Goal: Information Seeking & Learning: Check status

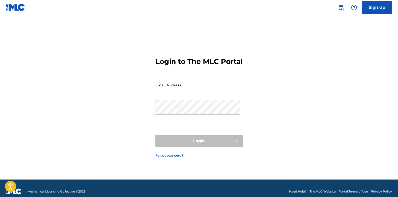
click at [197, 90] on input "Email Address" at bounding box center [198, 85] width 85 height 14
type input "[EMAIL_ADDRESS][DOMAIN_NAME]"
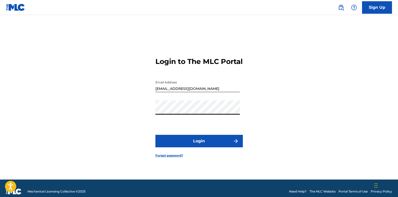
click at [156, 135] on button "Login" at bounding box center [200, 141] width 88 height 13
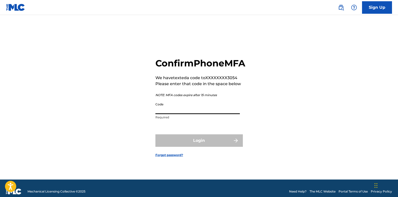
click at [181, 114] on input "Code" at bounding box center [198, 107] width 85 height 14
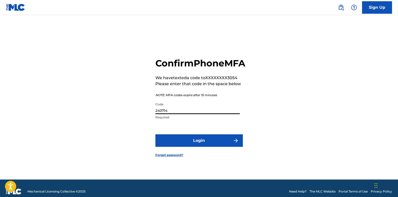
type input "240714"
click at [156, 135] on button "Login" at bounding box center [200, 141] width 88 height 13
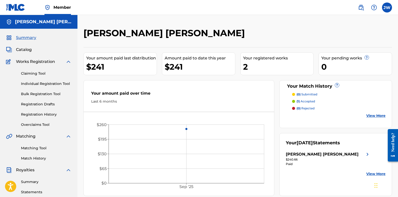
click at [36, 147] on link "Matching Tool" at bounding box center [46, 148] width 51 height 5
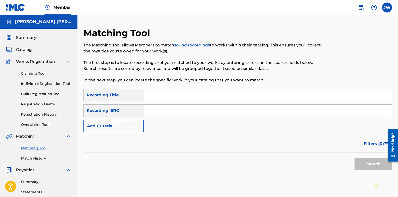
click at [31, 38] on span "Summary" at bounding box center [26, 38] width 20 height 6
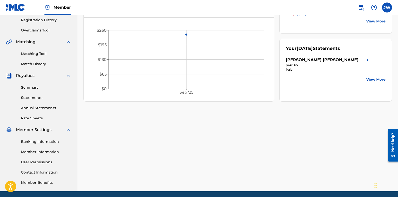
scroll to position [100, 0]
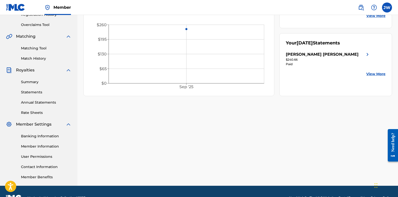
click at [44, 146] on link "Member Information" at bounding box center [46, 146] width 51 height 5
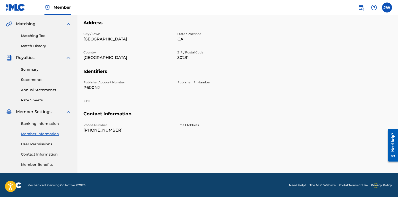
scroll to position [113, 0]
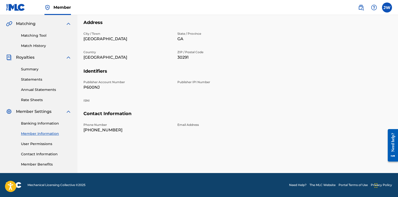
click at [26, 70] on link "Summary" at bounding box center [46, 69] width 51 height 5
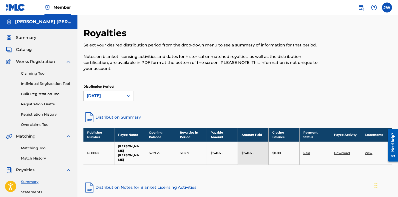
scroll to position [25, 0]
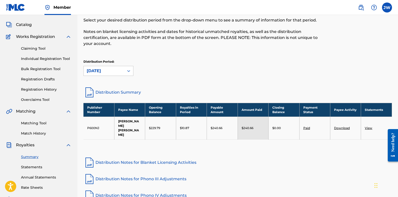
click at [366, 126] on link "View" at bounding box center [369, 128] width 8 height 4
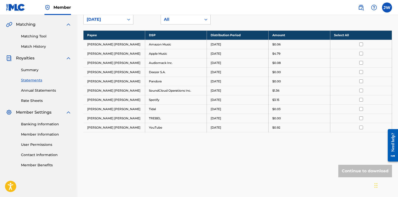
scroll to position [86, 0]
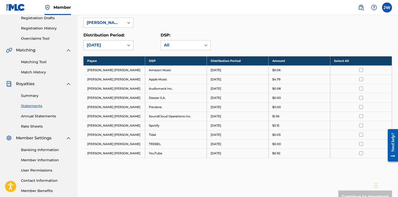
click at [105, 42] on div "[DATE]" at bounding box center [104, 46] width 41 height 10
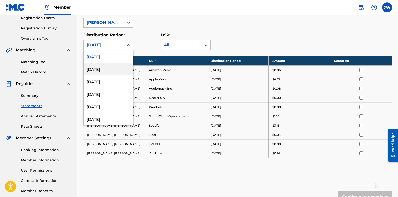
click at [99, 66] on div "[DATE]" at bounding box center [109, 69] width 50 height 13
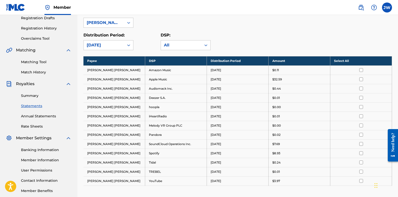
click at [112, 49] on div "[DATE]" at bounding box center [104, 46] width 41 height 10
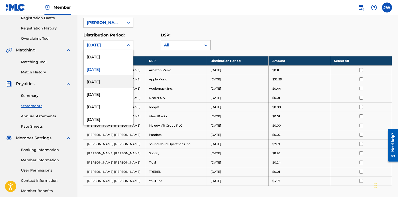
click at [100, 83] on div "[DATE]" at bounding box center [109, 81] width 50 height 13
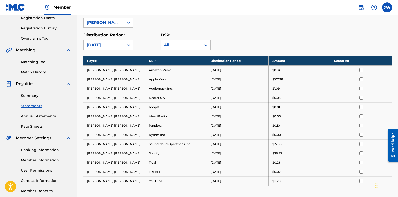
click at [120, 46] on div "[DATE]" at bounding box center [104, 45] width 35 height 6
click at [103, 42] on div "[DATE]" at bounding box center [104, 46] width 41 height 10
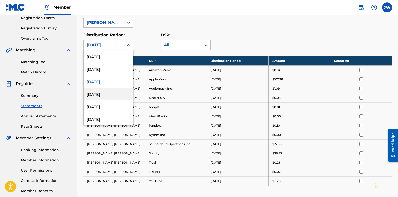
click at [102, 96] on div "[DATE]" at bounding box center [109, 94] width 50 height 13
click at [102, 96] on div "Royalty Statements Select your desired payee from the Payee drop-down menu. The…" at bounding box center [238, 96] width 309 height 310
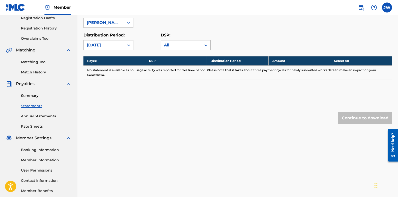
click at [130, 102] on div "Royalty Statements Select your desired payee from the Payee drop-down menu. The…" at bounding box center [238, 42] width 309 height 203
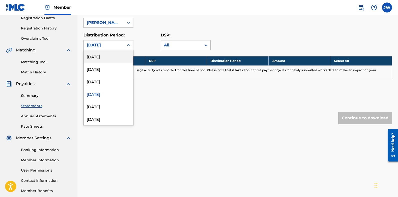
click at [112, 47] on div "[DATE]" at bounding box center [104, 45] width 35 height 6
click at [101, 86] on div "[DATE]" at bounding box center [109, 81] width 50 height 13
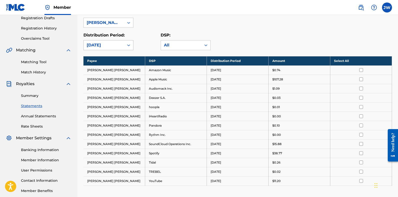
click at [102, 42] on div "[DATE]" at bounding box center [104, 45] width 35 height 6
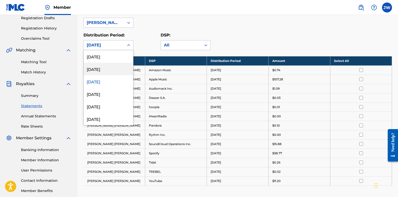
click at [98, 68] on div "[DATE]" at bounding box center [109, 69] width 50 height 13
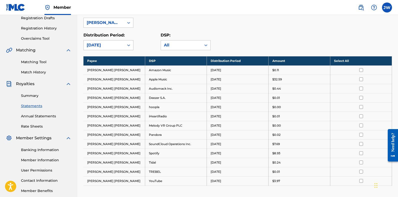
click at [111, 46] on div "[DATE]" at bounding box center [104, 45] width 35 height 6
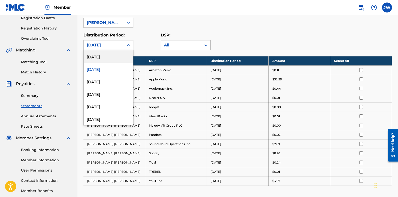
click at [104, 60] on div "[DATE]" at bounding box center [109, 56] width 50 height 13
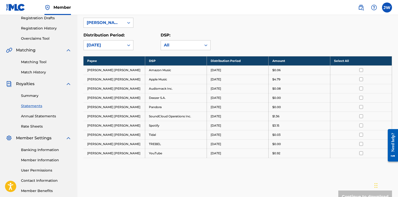
click at [111, 46] on div "[DATE]" at bounding box center [104, 45] width 35 height 6
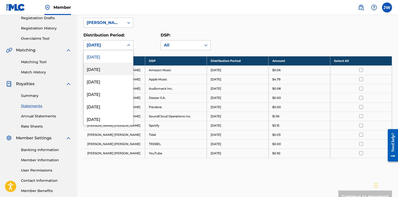
click at [140, 46] on div "Distribution Period: option [DATE], selected. 54 results available. Use Up and …" at bounding box center [122, 41] width 77 height 18
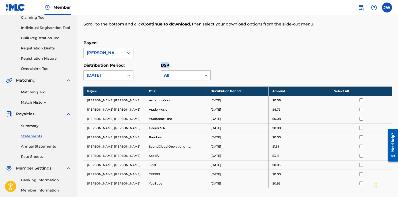
scroll to position [11, 0]
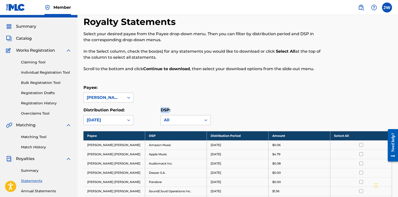
click at [27, 38] on span "Catalog" at bounding box center [24, 39] width 16 height 6
click at [27, 30] on span "Summary" at bounding box center [26, 27] width 20 height 6
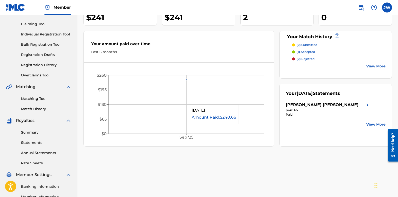
scroll to position [25, 0]
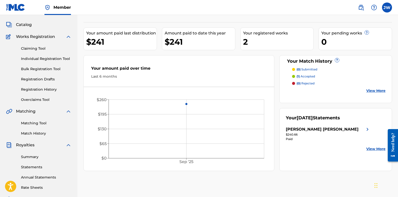
click at [370, 90] on link "View More" at bounding box center [376, 90] width 19 height 5
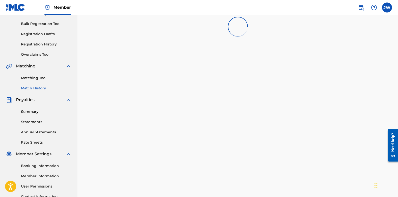
scroll to position [75, 0]
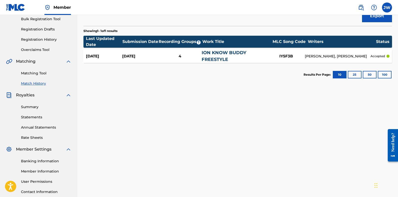
click at [184, 56] on div "4" at bounding box center [180, 57] width 44 height 6
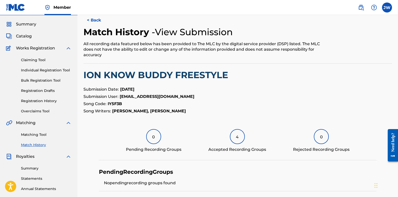
scroll to position [5, 0]
